Goal: Task Accomplishment & Management: Complete application form

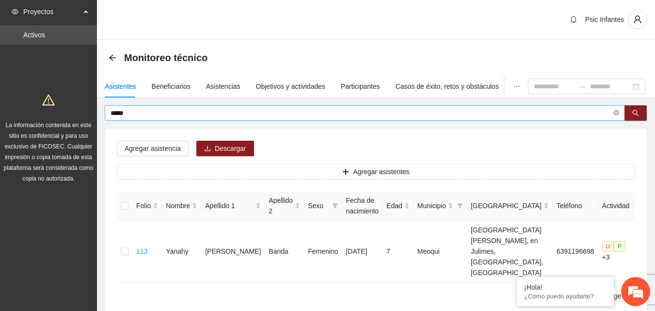
click at [151, 117] on input "*****" at bounding box center [360, 113] width 500 height 11
type input "*"
type input "**********"
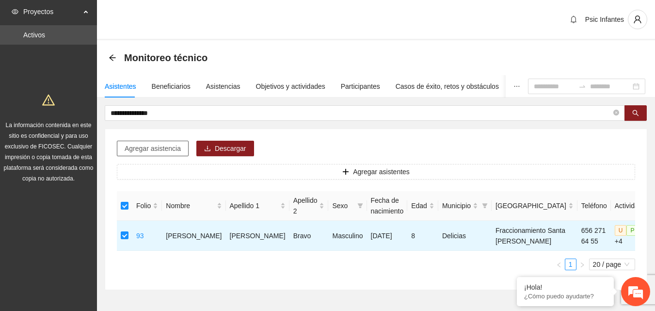
click at [151, 146] on span "Agregar asistencia" at bounding box center [153, 148] width 56 height 11
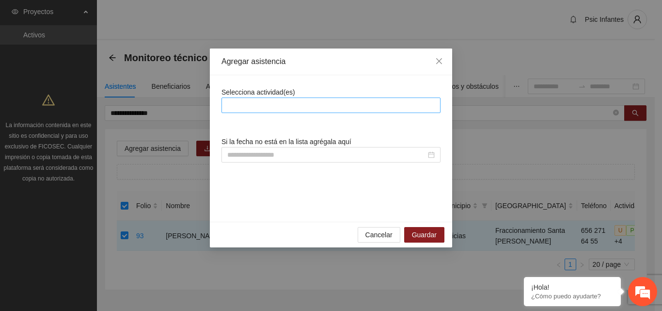
click at [264, 105] on div at bounding box center [331, 105] width 214 height 12
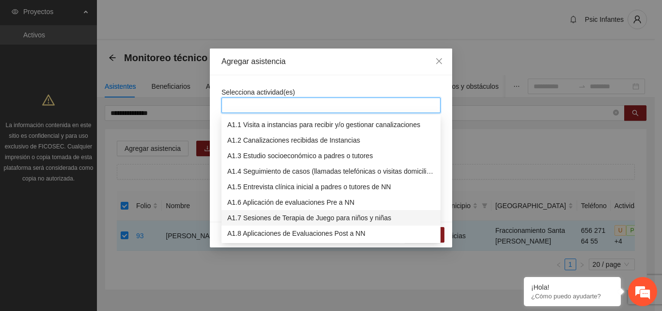
click at [263, 222] on div "A1.7 Sesiones de Terapia de Juego para niños y niñas" at bounding box center [330, 217] width 207 height 11
click at [344, 72] on div "Agregar asistencia" at bounding box center [331, 61] width 242 height 27
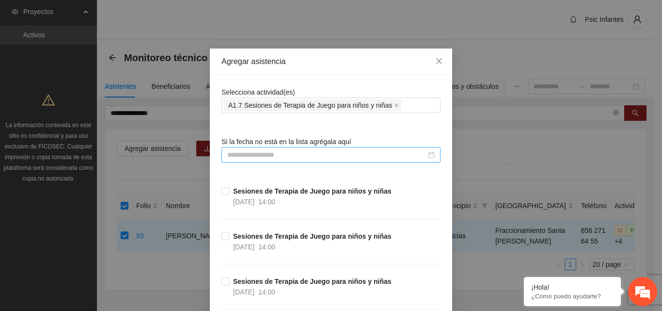
click at [279, 154] on input at bounding box center [326, 154] width 199 height 11
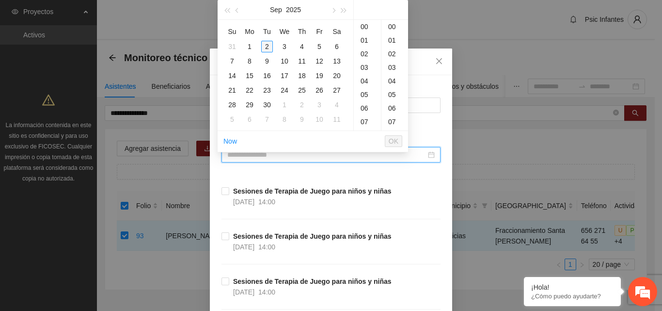
click at [268, 48] on div "2" at bounding box center [267, 47] width 12 height 12
click at [394, 26] on div "00" at bounding box center [394, 27] width 27 height 14
type input "**********"
click at [391, 139] on span "OK" at bounding box center [394, 141] width 10 height 11
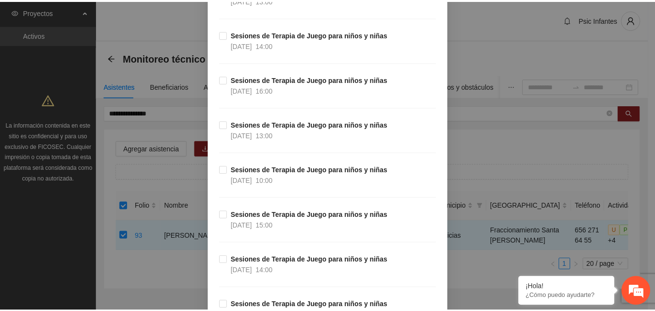
scroll to position [8464, 0]
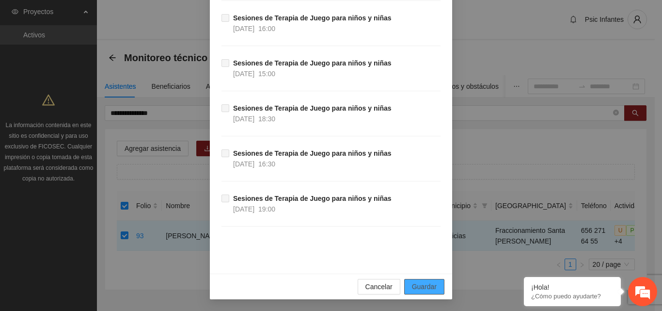
click at [420, 287] on span "Guardar" at bounding box center [424, 286] width 25 height 11
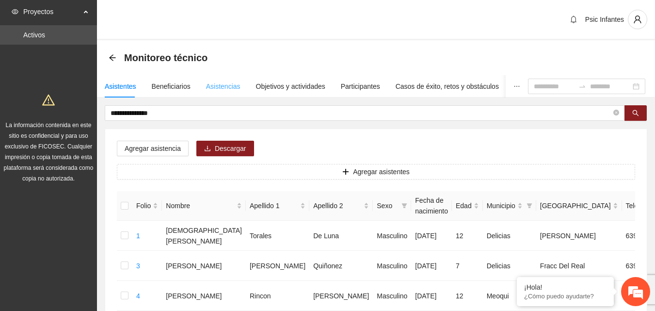
click at [213, 92] on div "Asistencias" at bounding box center [223, 86] width 34 height 22
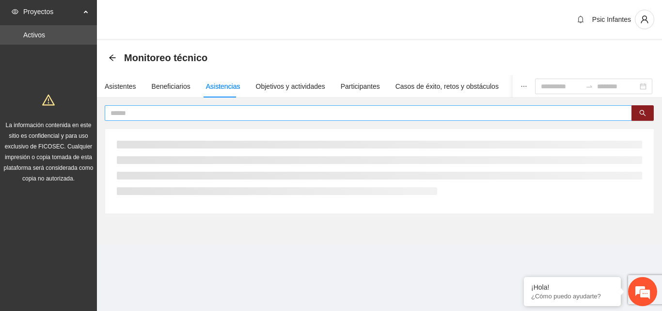
click at [197, 113] on input "text" at bounding box center [364, 113] width 508 height 11
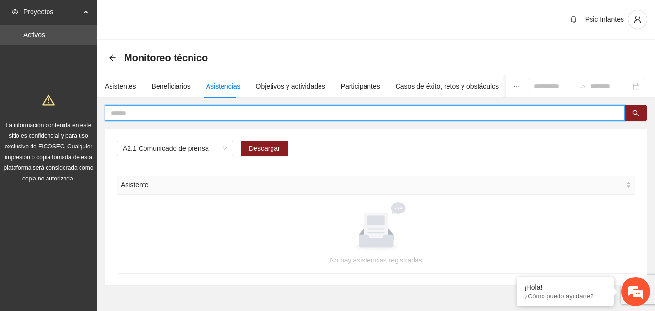
click at [216, 154] on span "A2.1 Comunicado de prensa" at bounding box center [175, 148] width 105 height 15
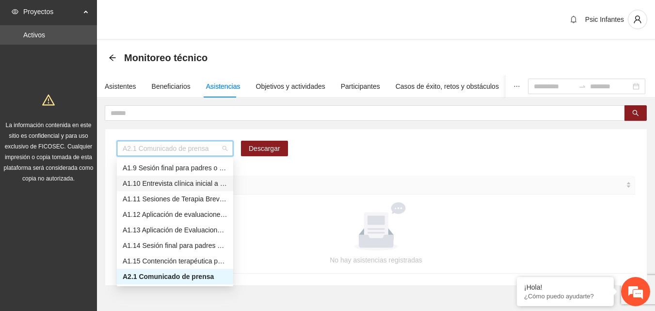
scroll to position [76, 0]
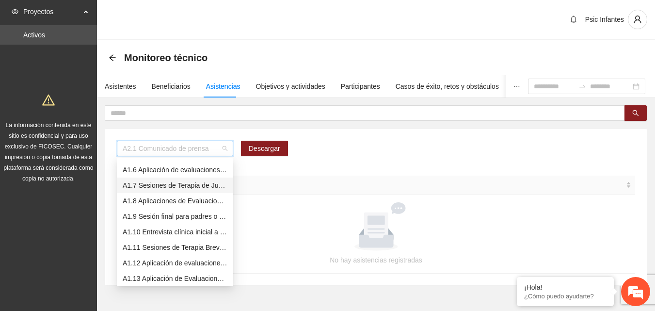
click at [187, 185] on div "A1.7 Sesiones de Terapia de Juego para niños y niñas" at bounding box center [175, 185] width 105 height 11
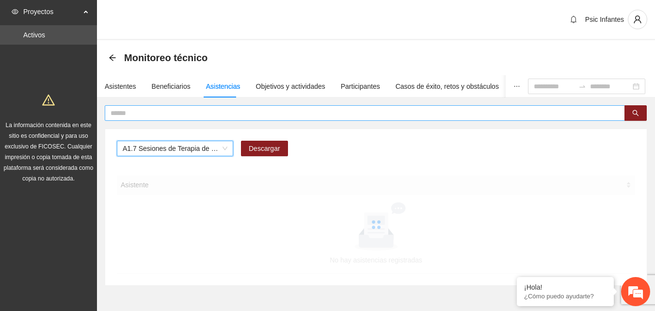
click at [320, 110] on input "text" at bounding box center [360, 113] width 500 height 11
click at [320, 113] on input "text" at bounding box center [360, 113] width 500 height 11
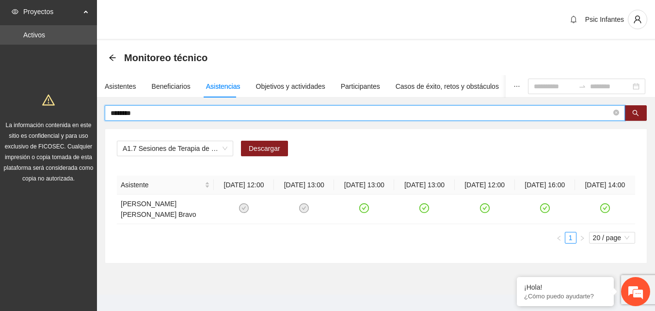
drag, startPoint x: 137, startPoint y: 116, endPoint x: 92, endPoint y: 116, distance: 45.1
click at [92, 116] on section "Proyectos Activos La información contenida en este sitio es confidencial y para…" at bounding box center [327, 160] width 655 height 321
type input "*"
type input "*****"
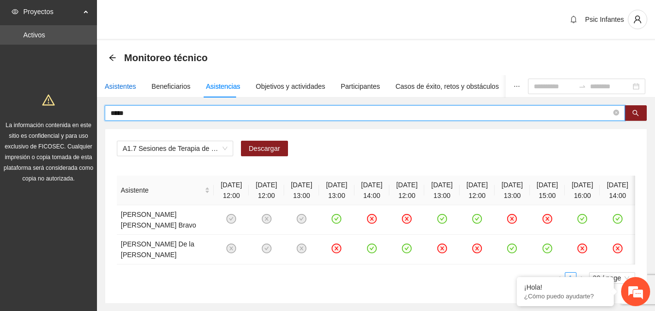
click at [124, 86] on div "Asistentes" at bounding box center [120, 86] width 31 height 11
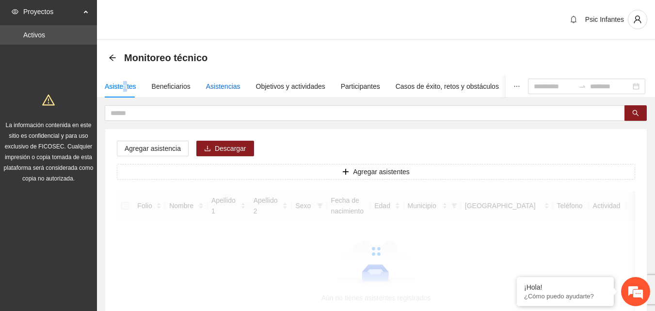
click at [227, 88] on div "Asistencias" at bounding box center [223, 86] width 34 height 11
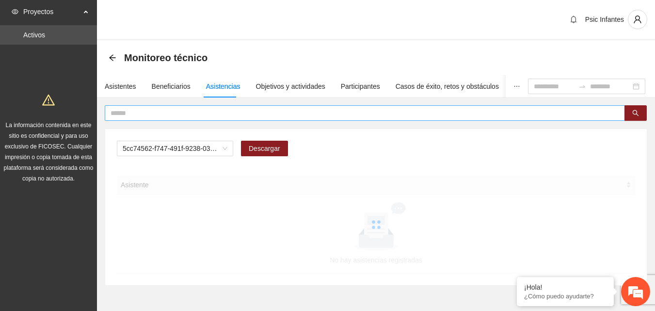
click at [214, 109] on input "text" at bounding box center [360, 113] width 500 height 11
click at [226, 149] on span "A2.1 Comunicado de prensa" at bounding box center [175, 148] width 105 height 15
type input "*****"
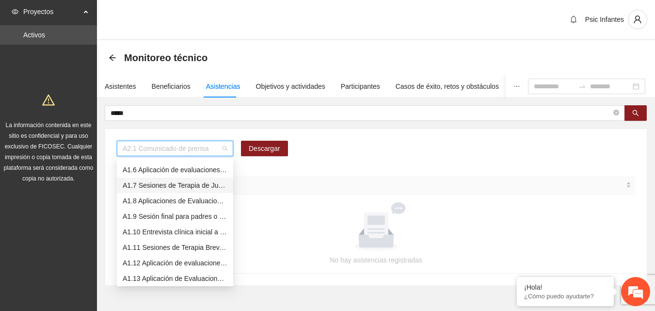
click at [177, 186] on div "A1.7 Sesiones de Terapia de Juego para niños y niñas" at bounding box center [175, 185] width 105 height 11
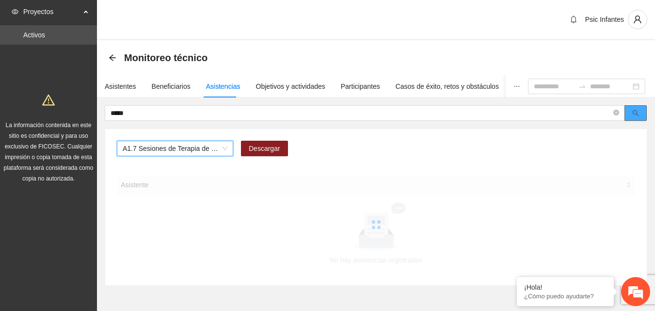
click at [637, 116] on span "search" at bounding box center [635, 113] width 7 height 8
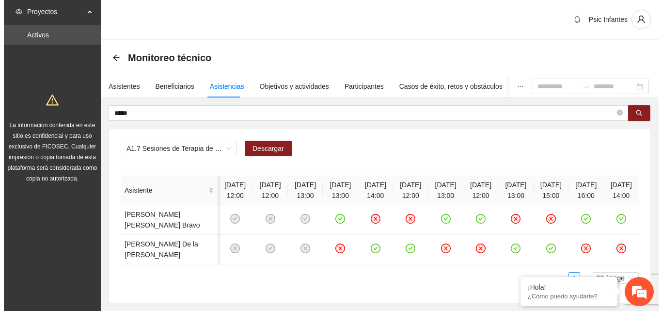
scroll to position [0, 47]
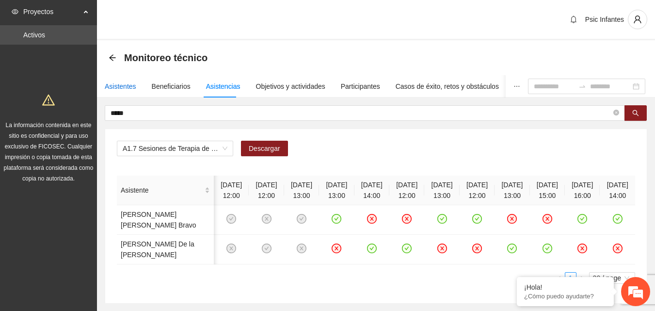
click at [120, 86] on div "Asistentes" at bounding box center [120, 86] width 31 height 11
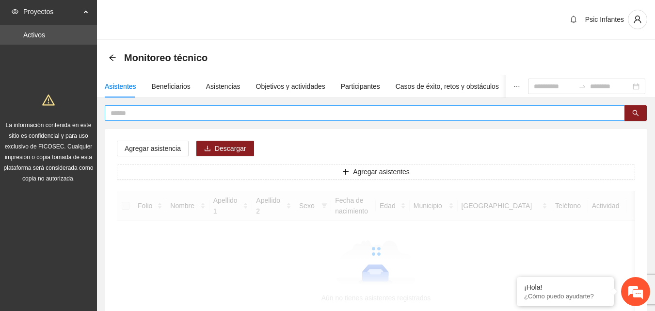
click at [138, 120] on span at bounding box center [365, 113] width 520 height 16
click at [140, 109] on input "text" at bounding box center [360, 113] width 500 height 11
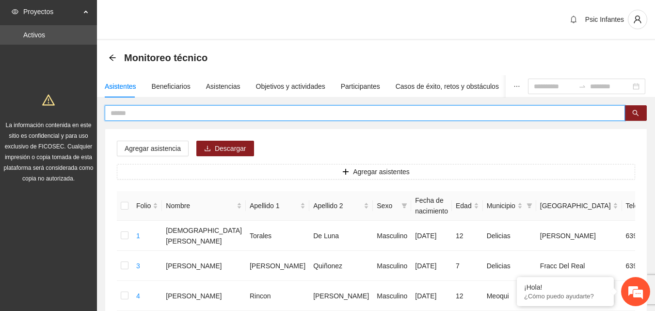
type input "*"
type input "****"
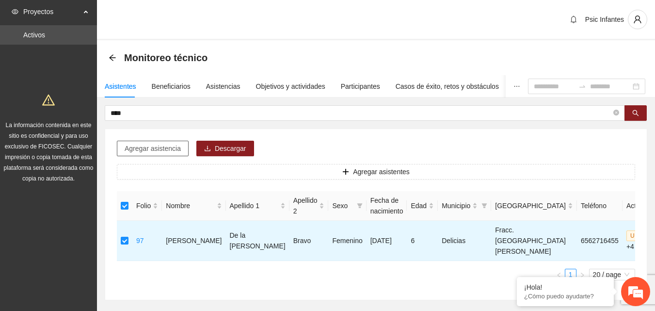
click at [155, 148] on span "Agregar asistencia" at bounding box center [153, 148] width 56 height 11
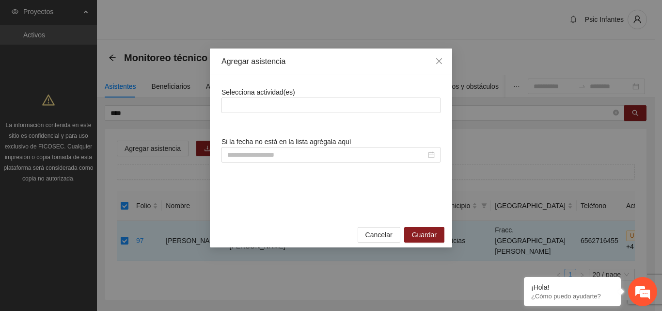
click at [283, 122] on div "Selecciona actividad(es) Si la fecha no está en la lista agrégala aquí" at bounding box center [330, 148] width 219 height 123
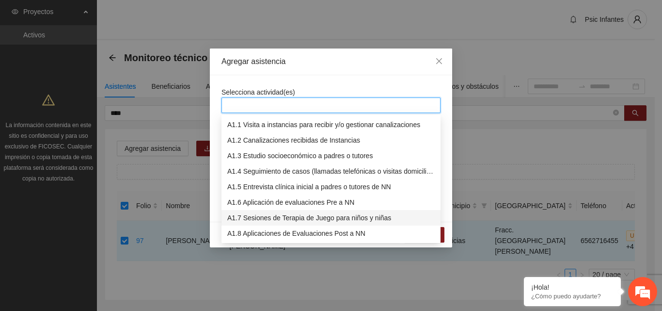
click at [306, 215] on div "A1.7 Sesiones de Terapia de Juego para niños y niñas" at bounding box center [330, 217] width 207 height 11
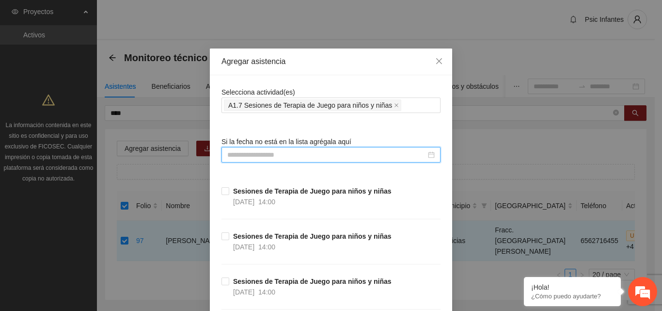
click at [313, 153] on input at bounding box center [326, 154] width 199 height 11
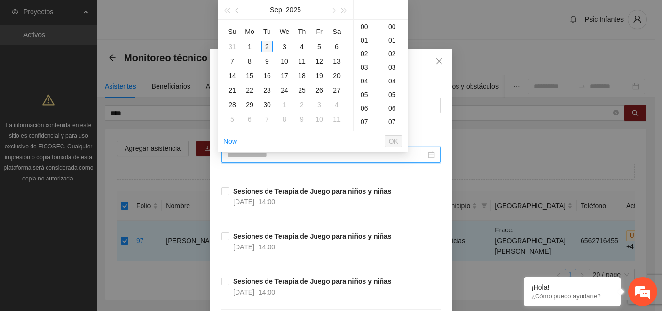
click at [267, 49] on div "2" at bounding box center [267, 47] width 12 height 12
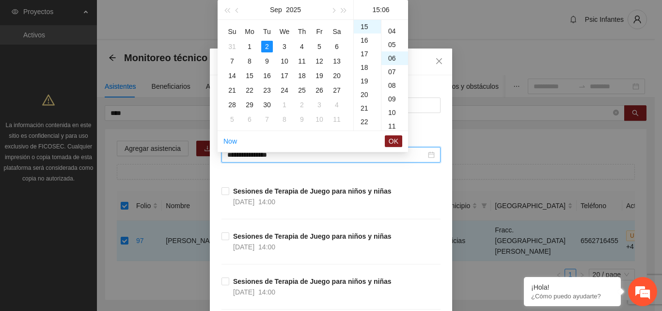
scroll to position [0, 0]
click at [393, 26] on div "00" at bounding box center [394, 27] width 27 height 14
type input "**********"
click at [392, 143] on span "OK" at bounding box center [394, 141] width 10 height 11
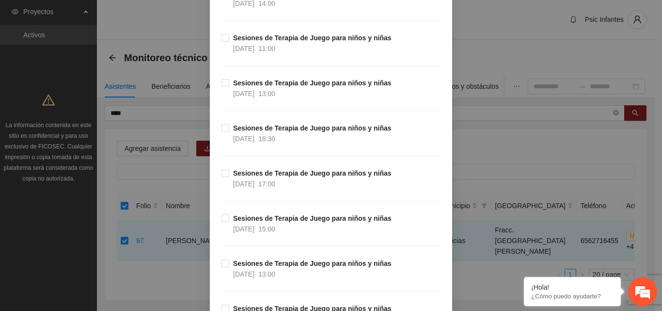
scroll to position [8464, 0]
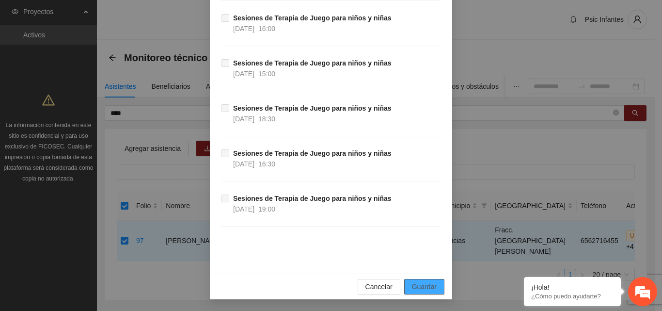
click at [426, 286] on span "Guardar" at bounding box center [424, 286] width 25 height 11
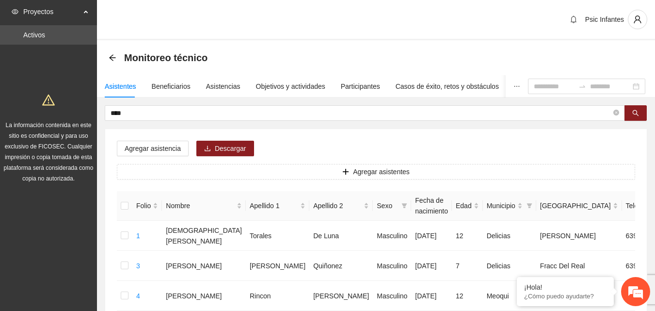
click at [285, 37] on div "Psic Infantes" at bounding box center [376, 20] width 558 height 40
click at [423, 45] on div "Monitoreo técnico" at bounding box center [376, 57] width 558 height 35
click at [247, 18] on div "Psic Infantes" at bounding box center [376, 20] width 558 height 40
click at [140, 111] on input "****" at bounding box center [360, 113] width 500 height 11
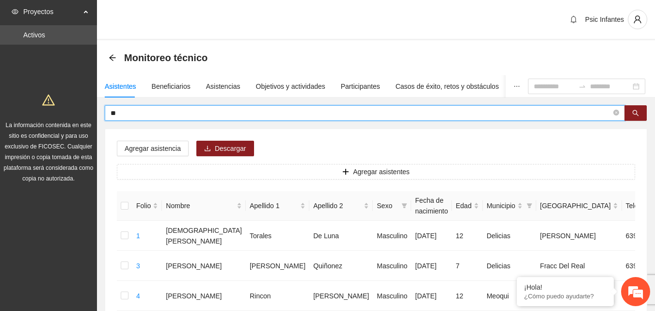
type input "*"
type input "****"
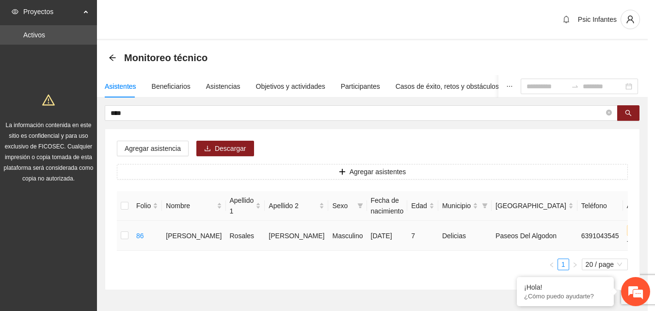
type input "**********"
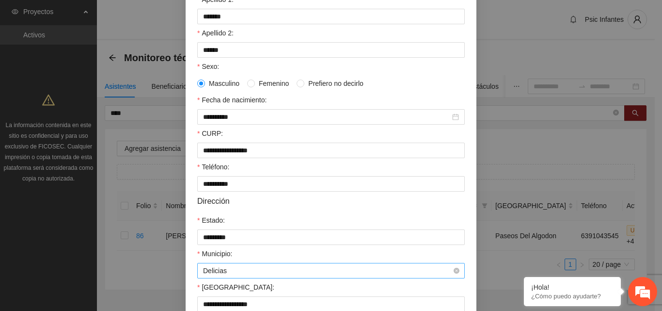
scroll to position [252, 0]
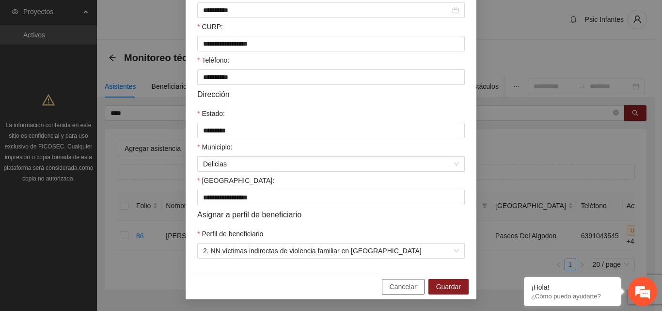
click at [383, 288] on button "Cancelar" at bounding box center [403, 287] width 43 height 16
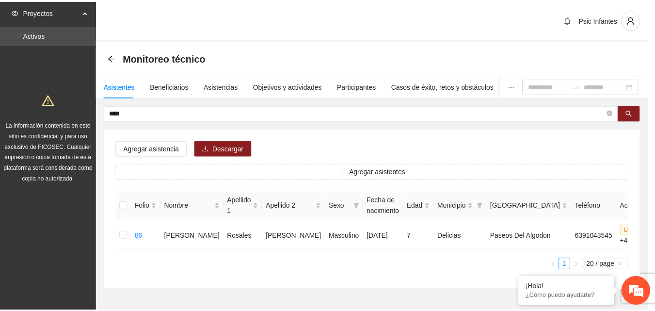
scroll to position [204, 0]
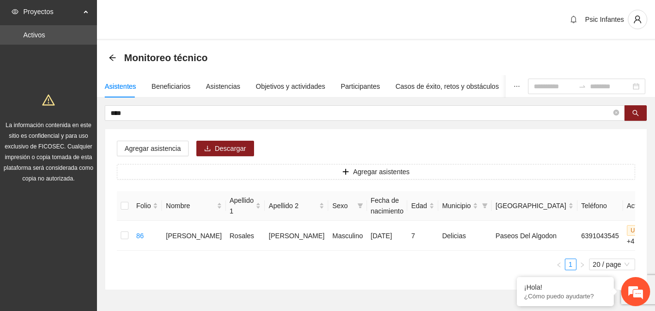
click at [307, 30] on div "Psic Infantes" at bounding box center [376, 20] width 558 height 40
click at [149, 115] on input "****" at bounding box center [360, 113] width 500 height 11
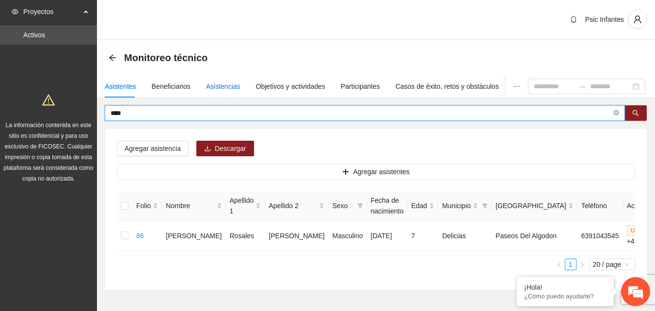
click at [224, 87] on div "Asistencias" at bounding box center [223, 86] width 34 height 11
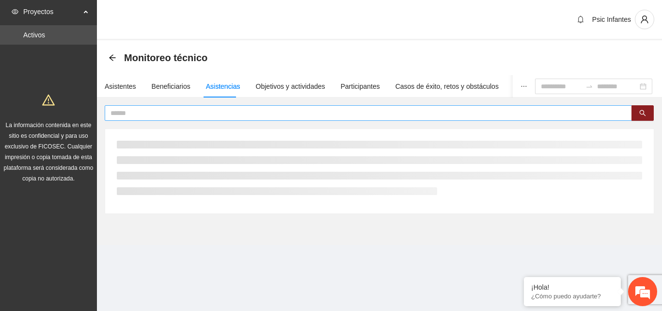
click at [183, 112] on input "text" at bounding box center [364, 113] width 508 height 11
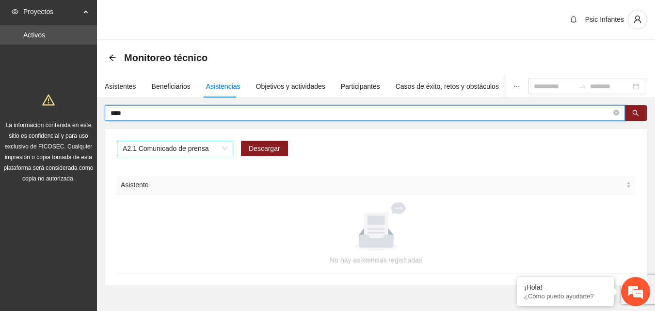
click at [192, 149] on span "A2.1 Comunicado de prensa" at bounding box center [175, 148] width 105 height 15
type input "****"
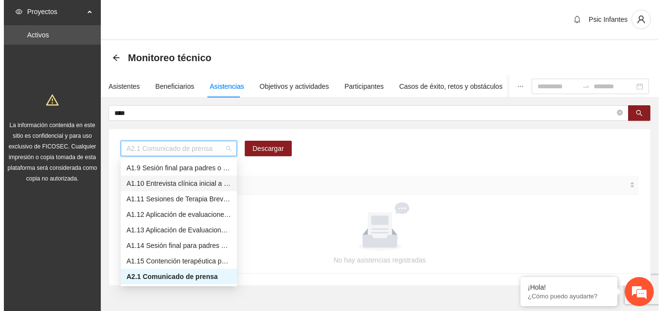
scroll to position [76, 0]
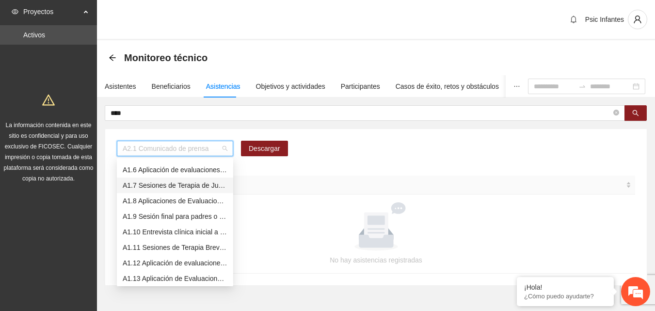
click at [161, 184] on div "A1.7 Sesiones de Terapia de Juego para niños y niñas" at bounding box center [175, 185] width 105 height 11
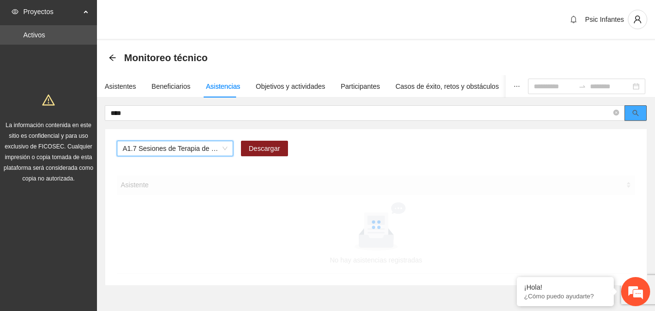
click at [634, 112] on icon "search" at bounding box center [635, 112] width 7 height 7
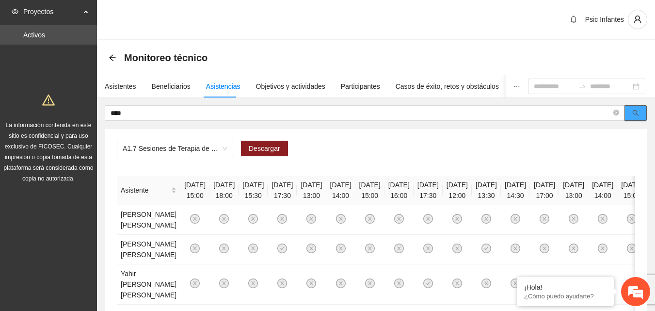
click at [632, 114] on icon "search" at bounding box center [635, 112] width 7 height 7
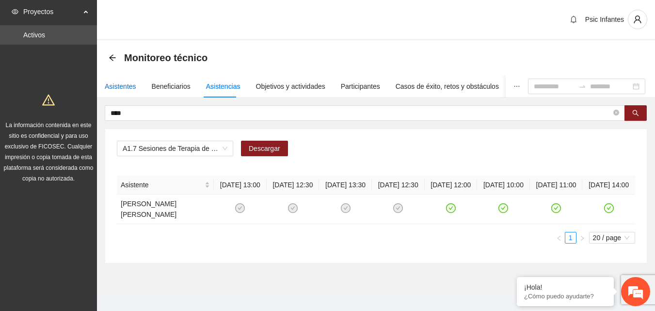
click at [114, 87] on div "Asistentes" at bounding box center [120, 86] width 31 height 11
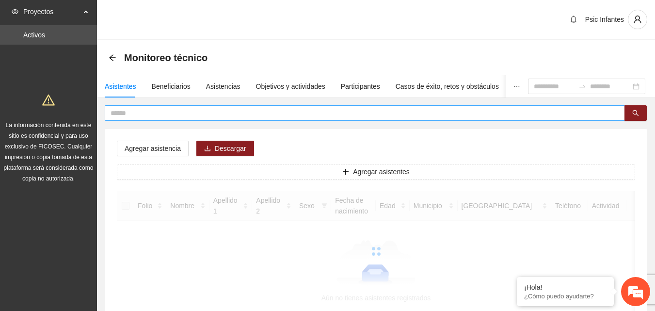
click at [132, 114] on input "text" at bounding box center [360, 113] width 500 height 11
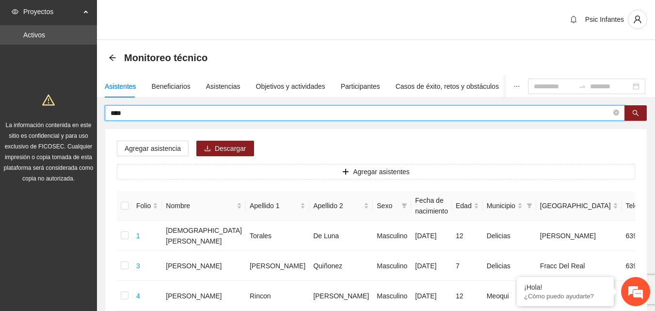
type input "****"
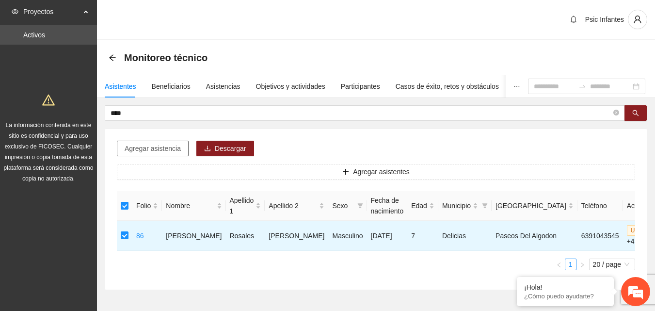
click at [148, 155] on button "Agregar asistencia" at bounding box center [153, 149] width 72 height 16
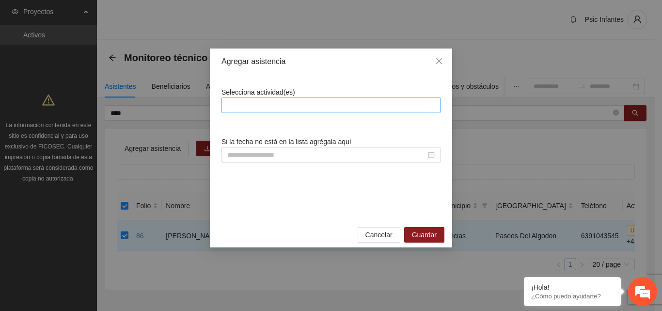
click at [265, 100] on div at bounding box center [331, 105] width 214 height 12
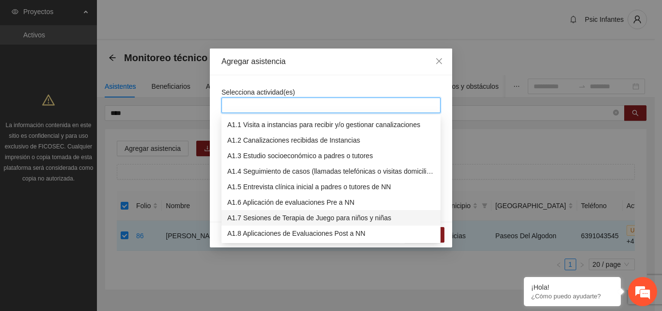
click at [255, 216] on div "A1.7 Sesiones de Terapia de Juego para niños y niñas" at bounding box center [330, 217] width 207 height 11
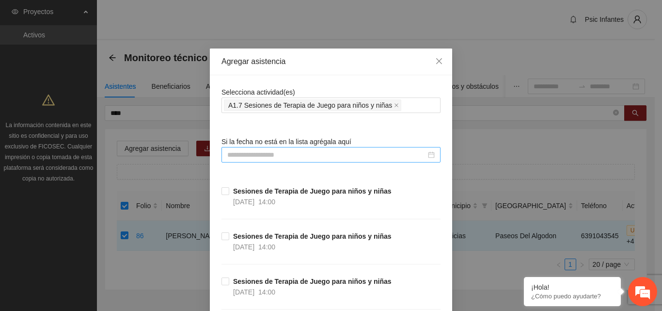
click at [262, 158] on input at bounding box center [326, 154] width 199 height 11
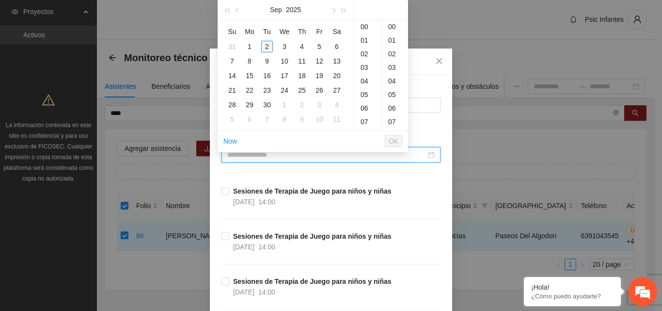
click at [266, 47] on div "2" at bounding box center [267, 47] width 12 height 12
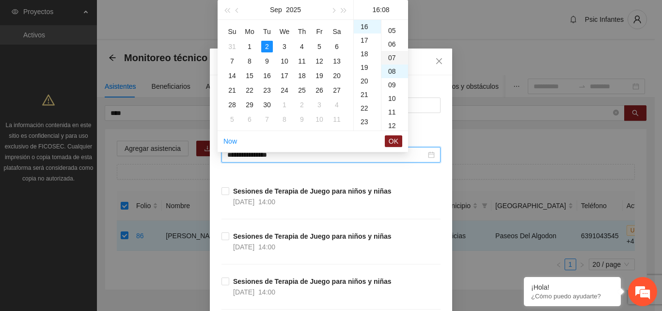
scroll to position [0, 0]
click at [392, 25] on div "00" at bounding box center [394, 27] width 27 height 14
type input "**********"
click at [394, 142] on span "OK" at bounding box center [394, 141] width 10 height 11
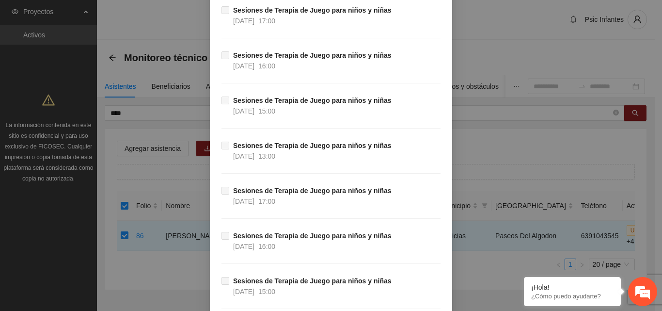
scroll to position [8464, 0]
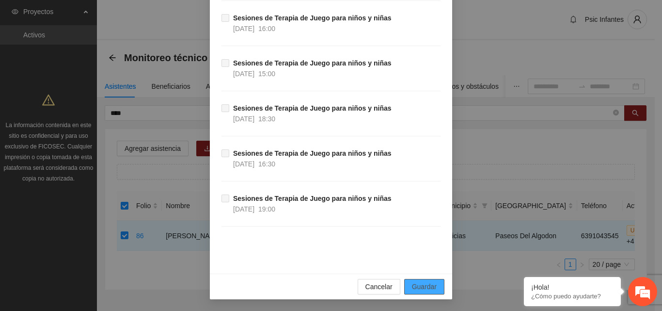
click at [424, 289] on span "Guardar" at bounding box center [424, 286] width 25 height 11
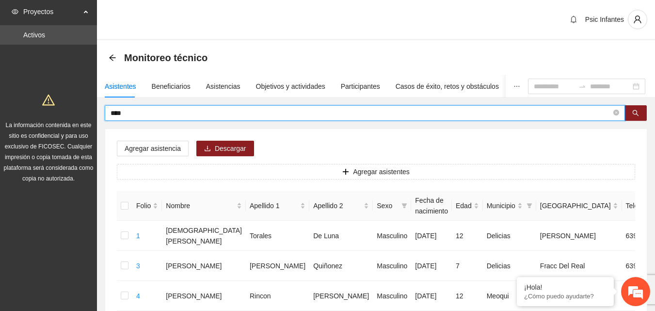
drag, startPoint x: 174, startPoint y: 115, endPoint x: 75, endPoint y: 123, distance: 99.1
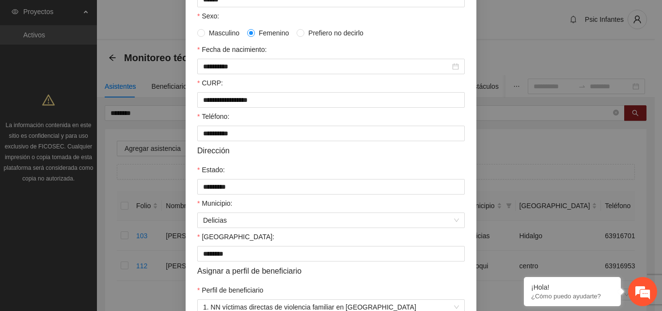
scroll to position [252, 0]
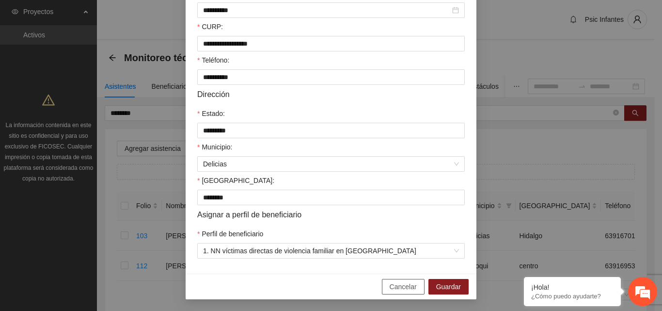
click at [395, 293] on button "Cancelar" at bounding box center [403, 287] width 43 height 16
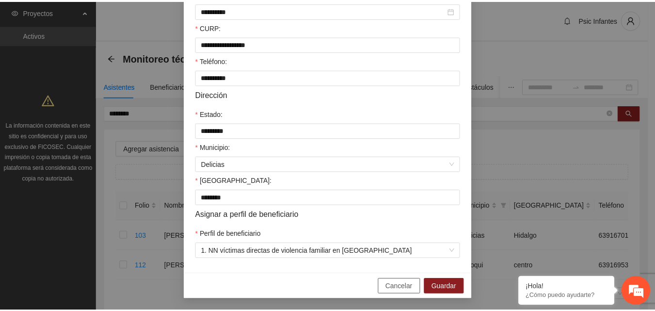
scroll to position [204, 0]
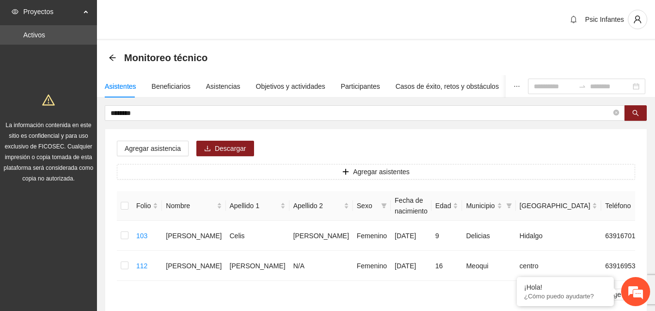
click at [259, 33] on div "Psic Infantes" at bounding box center [376, 20] width 558 height 40
click at [278, 34] on div "Psic Infantes" at bounding box center [376, 20] width 558 height 40
click at [283, 40] on div "Psic Infantes" at bounding box center [376, 20] width 558 height 40
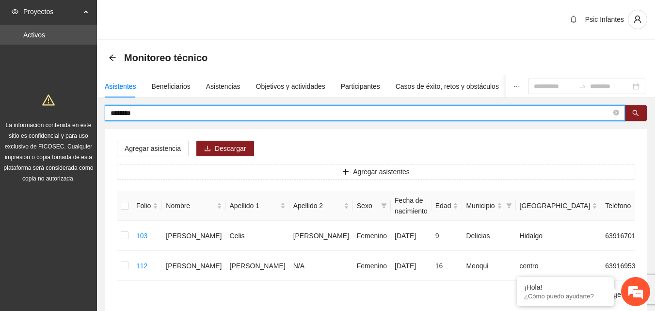
drag, startPoint x: 147, startPoint y: 117, endPoint x: 81, endPoint y: 119, distance: 65.9
click at [81, 119] on section "Proyectos Activos La información contenida en este sitio es confidencial y para…" at bounding box center [327, 189] width 655 height 378
type input "*****"
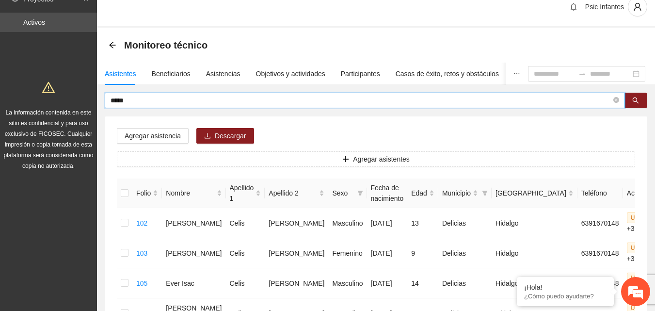
scroll to position [48, 0]
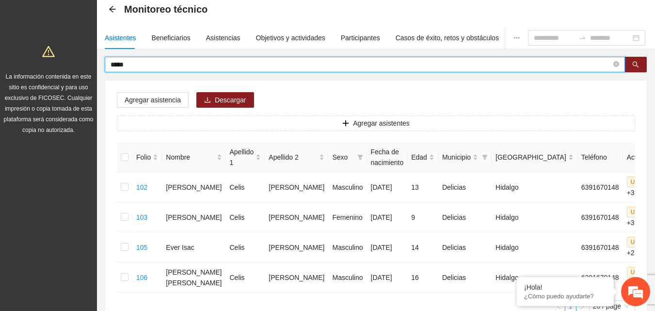
drag, startPoint x: 144, startPoint y: 64, endPoint x: 83, endPoint y: 67, distance: 61.1
click at [84, 67] on section "Proyectos Activos La información contenida en este sitio es confidencial y para…" at bounding box center [327, 171] width 655 height 438
click at [226, 36] on div "Asistencias" at bounding box center [223, 37] width 34 height 11
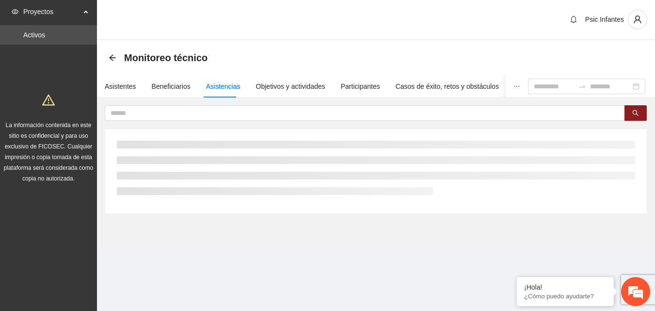
scroll to position [0, 0]
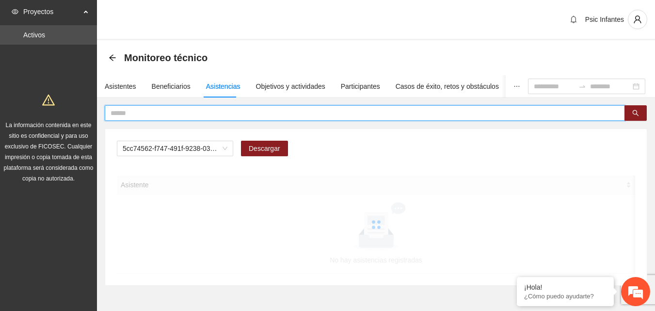
click at [198, 113] on input "text" at bounding box center [360, 113] width 500 height 11
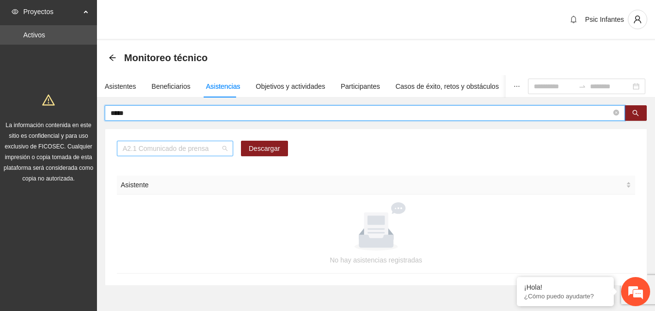
click at [196, 149] on span "A2.1 Comunicado de prensa" at bounding box center [175, 148] width 105 height 15
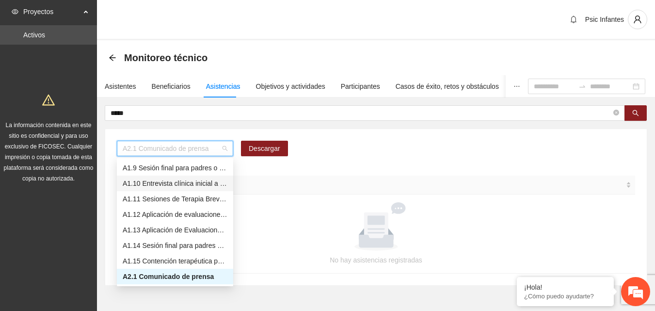
scroll to position [27, 0]
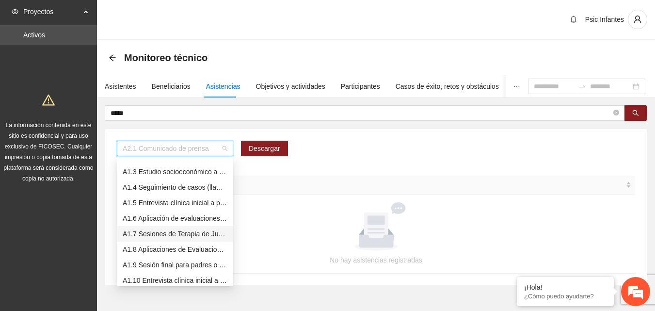
click at [160, 232] on div "A1.7 Sesiones de Terapia de Juego para niños y niñas" at bounding box center [175, 233] width 105 height 11
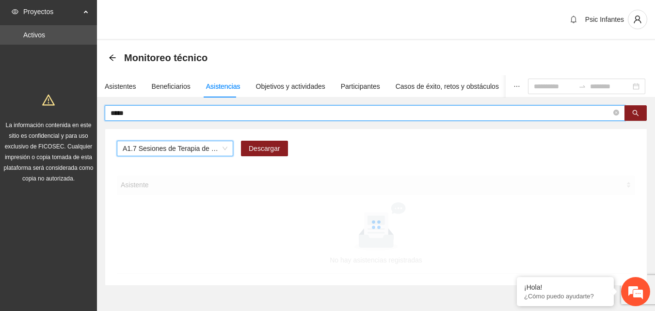
click at [171, 113] on input "*****" at bounding box center [360, 113] width 500 height 11
type input "**********"
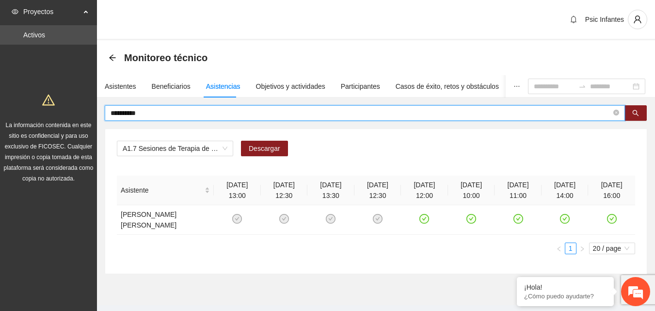
click at [224, 44] on div "Monitoreo técnico" at bounding box center [376, 57] width 558 height 35
drag, startPoint x: 149, startPoint y: 113, endPoint x: 131, endPoint y: 102, distance: 21.1
click at [107, 122] on div "**********" at bounding box center [376, 189] width 542 height 169
